Goal: Task Accomplishment & Management: Manage account settings

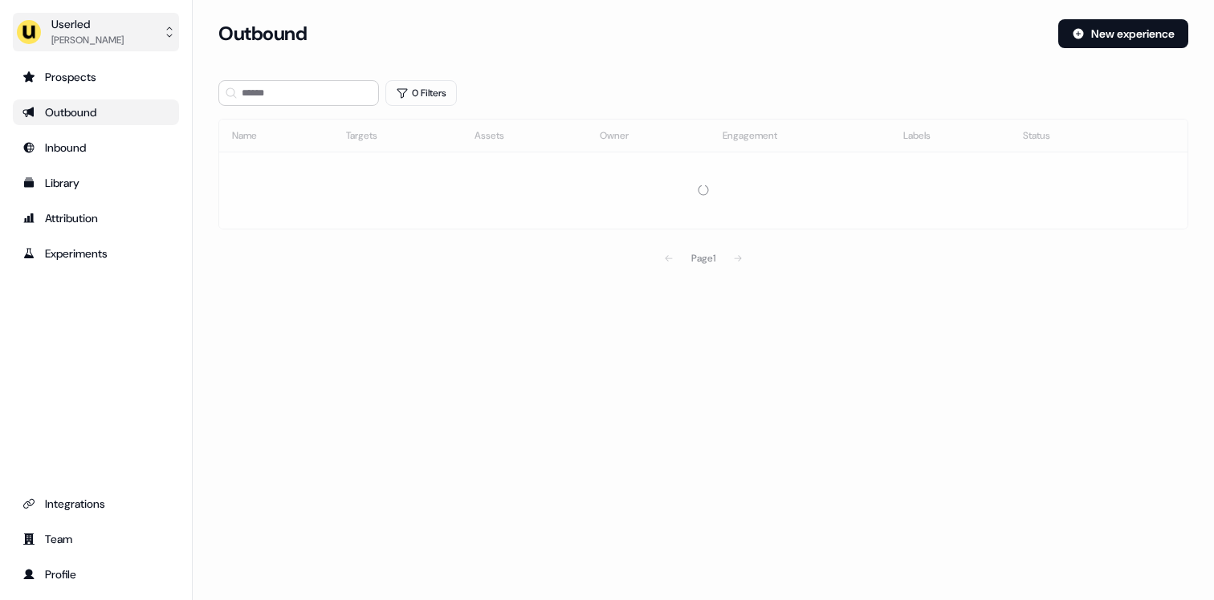
click at [37, 26] on img "side nav menu" at bounding box center [29, 32] width 26 height 26
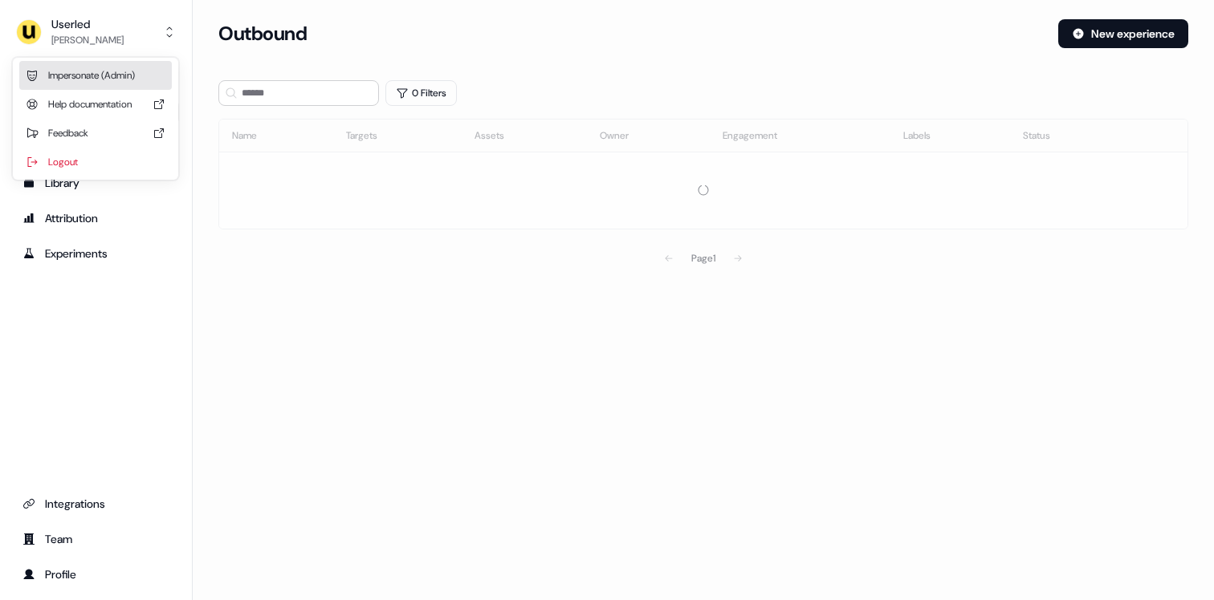
click at [75, 84] on div "Impersonate (Admin)" at bounding box center [95, 75] width 153 height 29
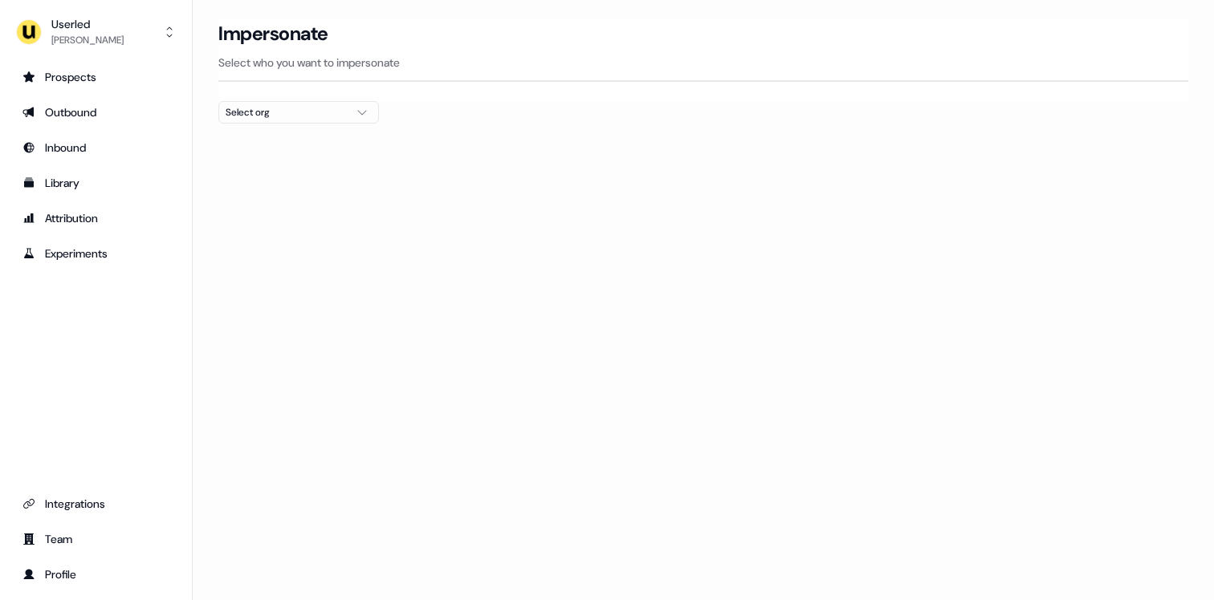
click at [295, 114] on div "Select org" at bounding box center [286, 112] width 120 height 16
type input "*****"
click at [274, 169] on div "Canva" at bounding box center [298, 170] width 159 height 26
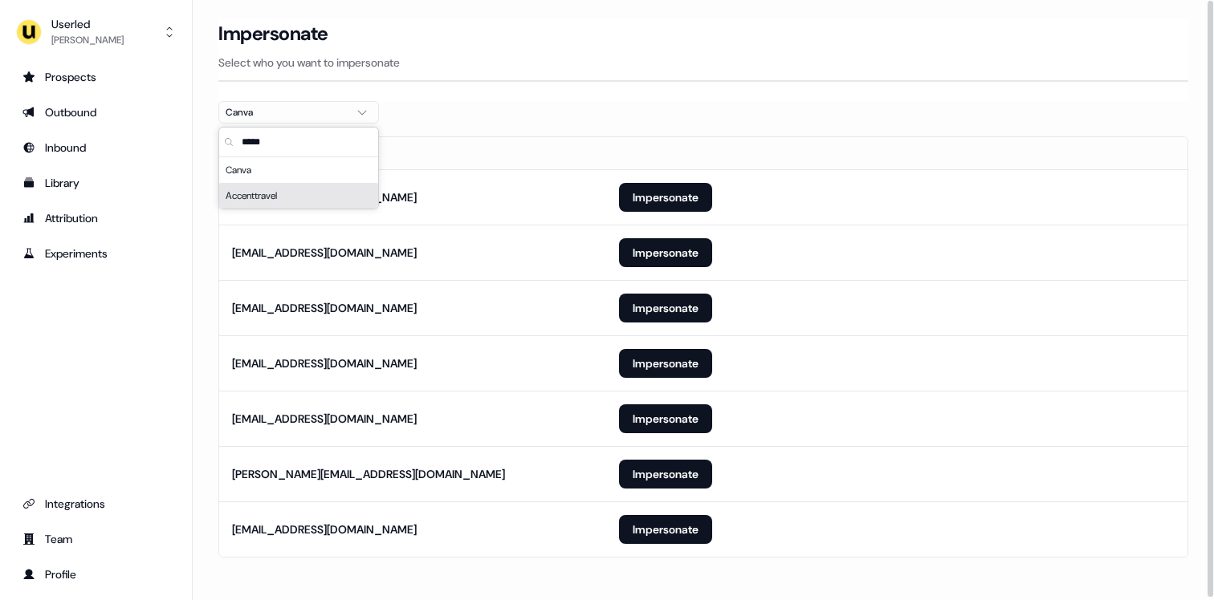
click at [511, 100] on div "Impersonate Select who you want to impersonate" at bounding box center [703, 60] width 970 height 82
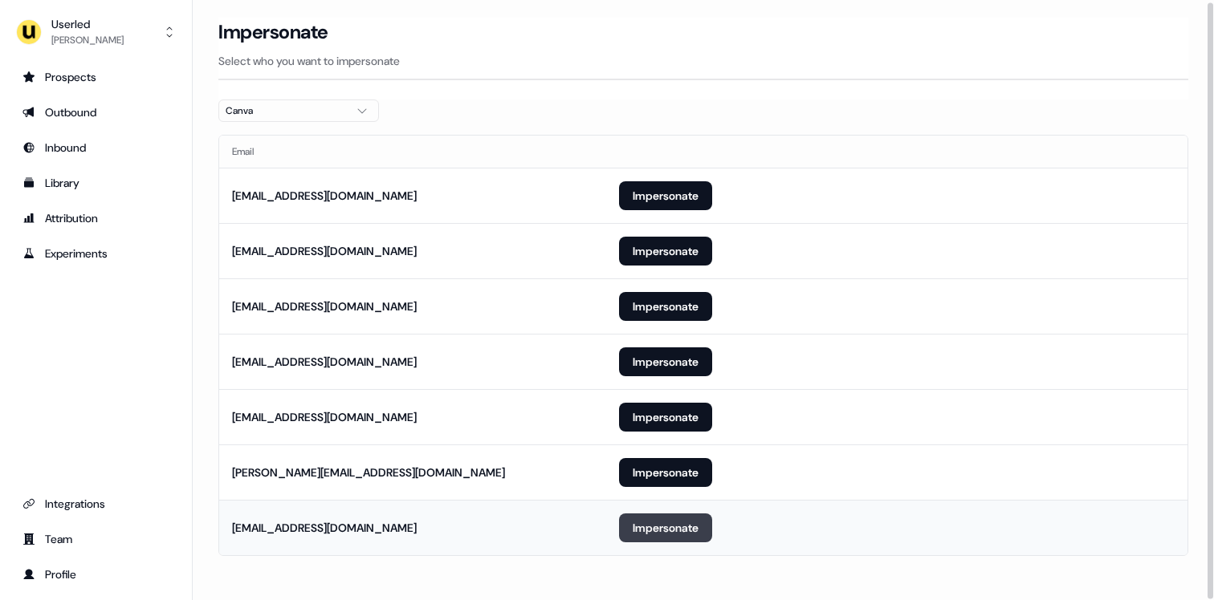
click at [660, 535] on button "Impersonate" at bounding box center [665, 528] width 93 height 29
